Goal: Check status

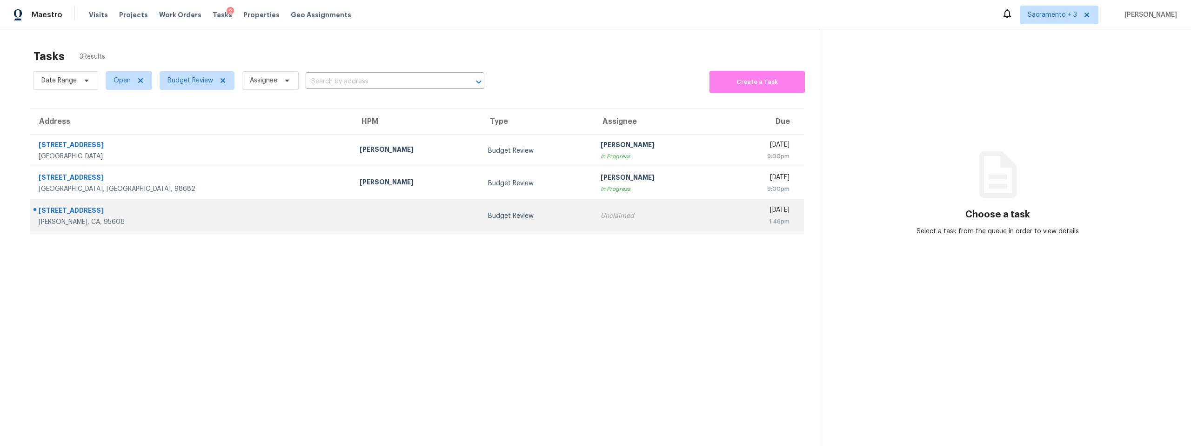
click at [74, 211] on div "[STREET_ADDRESS]" at bounding box center [192, 212] width 306 height 12
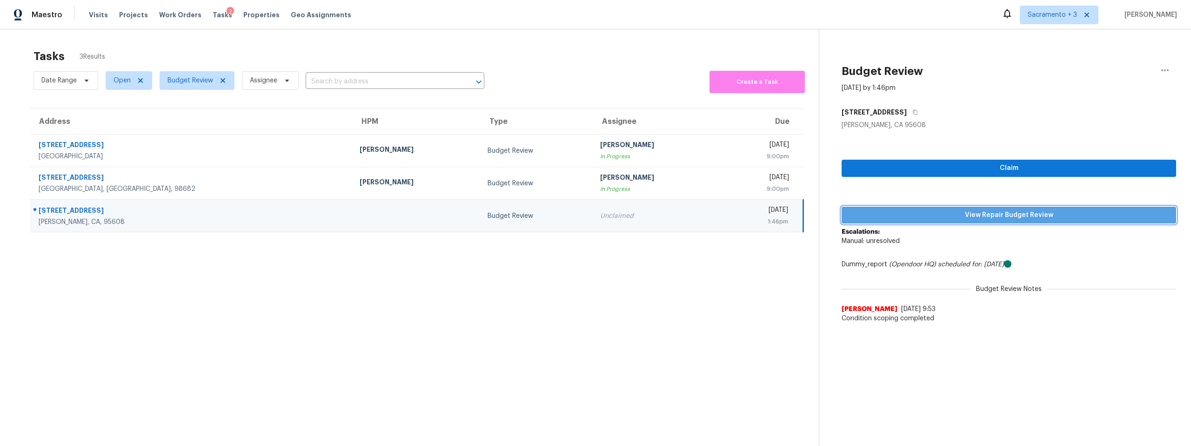
click at [898, 223] on button "View Repair Budget Review" at bounding box center [1009, 215] width 335 height 17
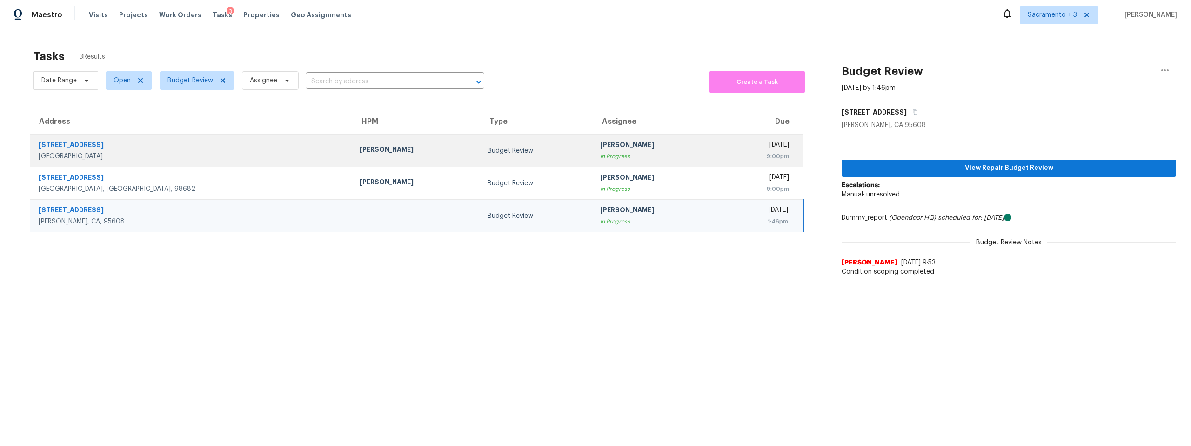
click at [72, 147] on div "[STREET_ADDRESS]" at bounding box center [192, 146] width 306 height 12
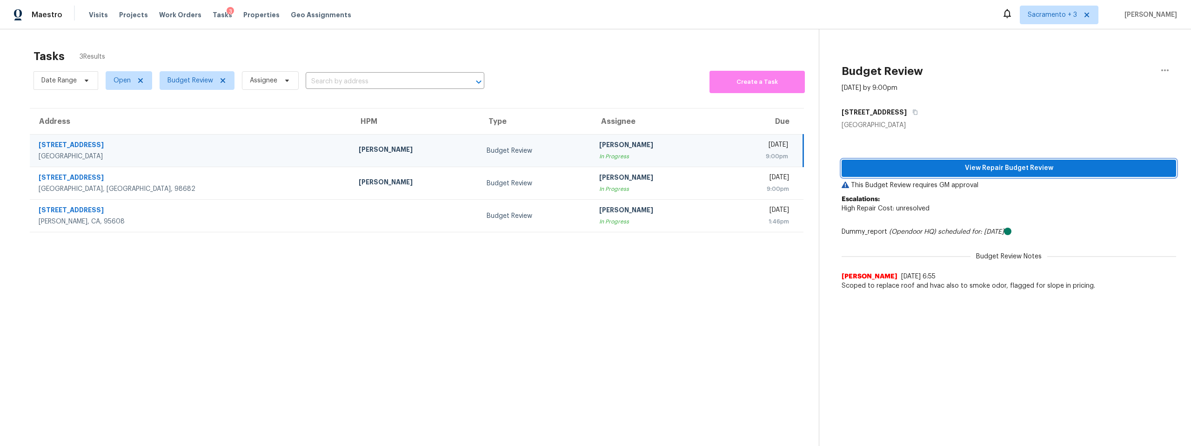
click at [953, 169] on span "View Repair Budget Review" at bounding box center [1009, 168] width 320 height 12
click at [1000, 168] on span "View Repair Budget Review" at bounding box center [1009, 168] width 320 height 12
click at [0, 0] on div "Maestro Visits Projects Work Orders Tasks 3 Properties Geo Assignments [GEOGRAP…" at bounding box center [595, 223] width 1191 height 446
